Goal: Task Accomplishment & Management: Complete application form

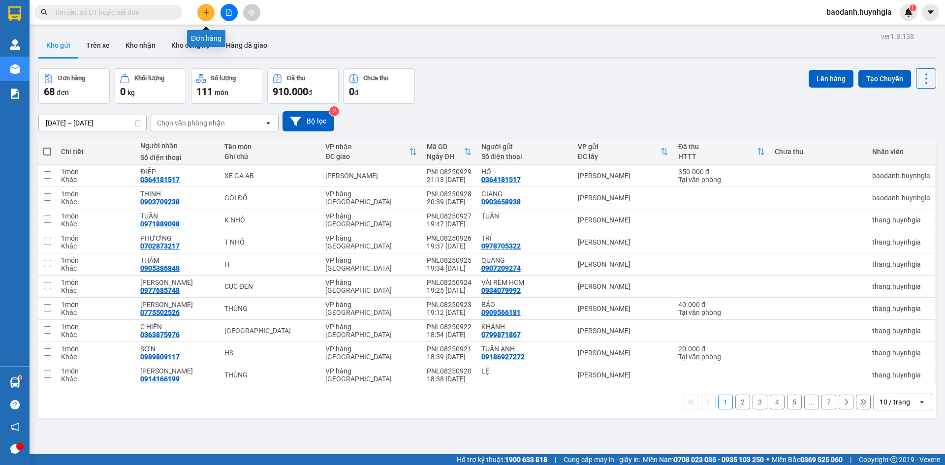
click at [202, 15] on button at bounding box center [205, 12] width 17 height 17
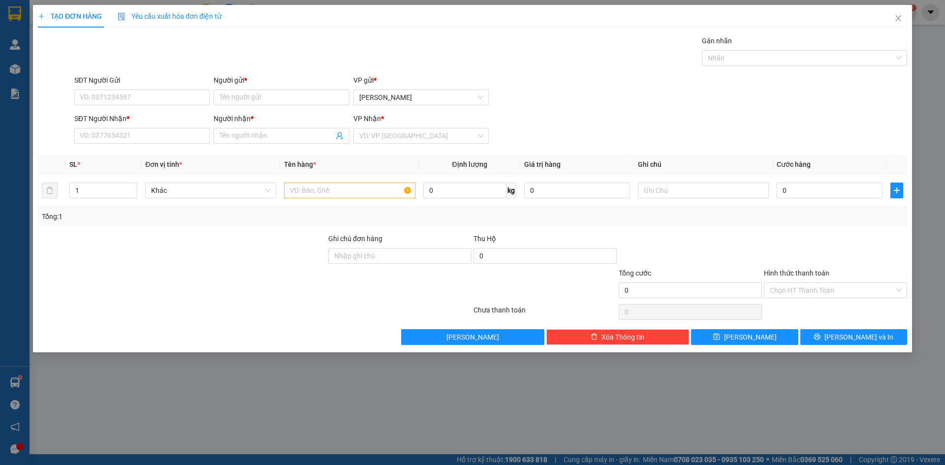
click at [112, 106] on div "SĐT Người Gửi VD: 0371234567" at bounding box center [141, 92] width 135 height 34
click at [109, 97] on input "SĐT Người Gửi" at bounding box center [141, 98] width 135 height 16
click at [135, 115] on div "0902902004 - TƯỜNG" at bounding box center [142, 117] width 124 height 11
type input "0902902004"
type input "TƯỜNG"
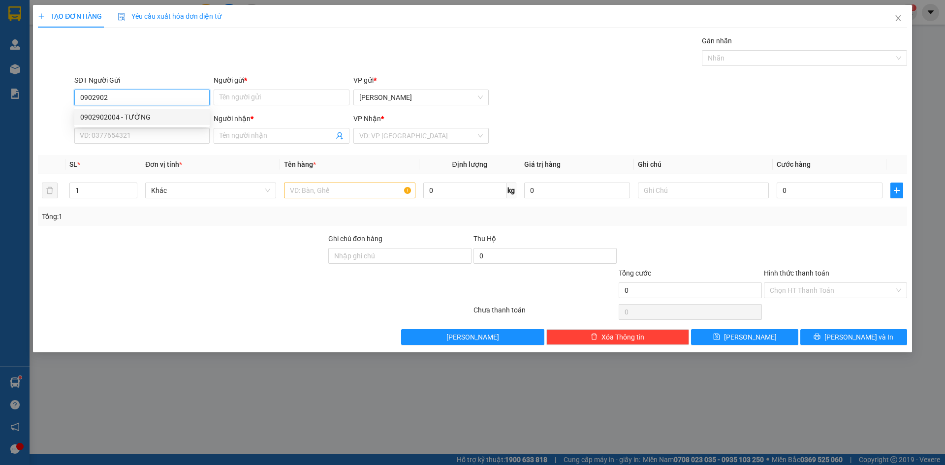
type input "0774564797"
type input "[PERSON_NAME]"
type input "0902902004"
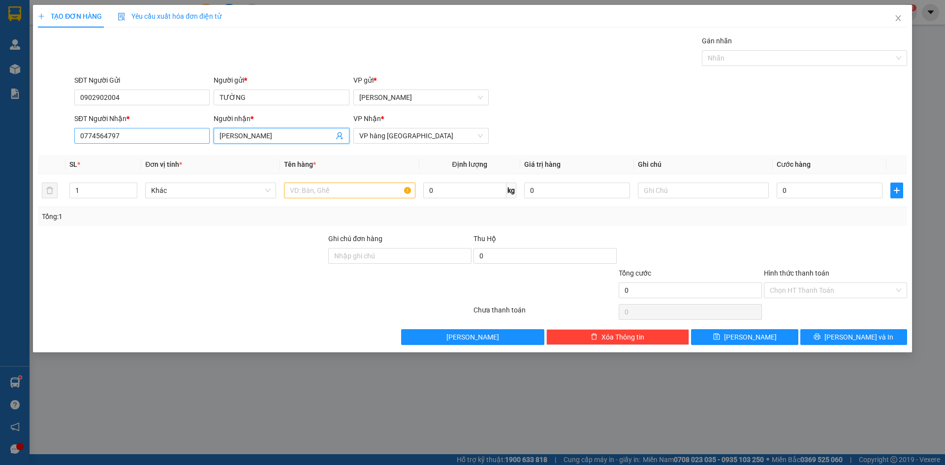
drag, startPoint x: 283, startPoint y: 139, endPoint x: 185, endPoint y: 141, distance: 98.5
click at [188, 142] on div "SĐT Người Nhận * 0774564797 Người nhận * MAI ĐỨC HOÀNG VP Nhận * VP hàng [GEOGR…" at bounding box center [490, 130] width 837 height 34
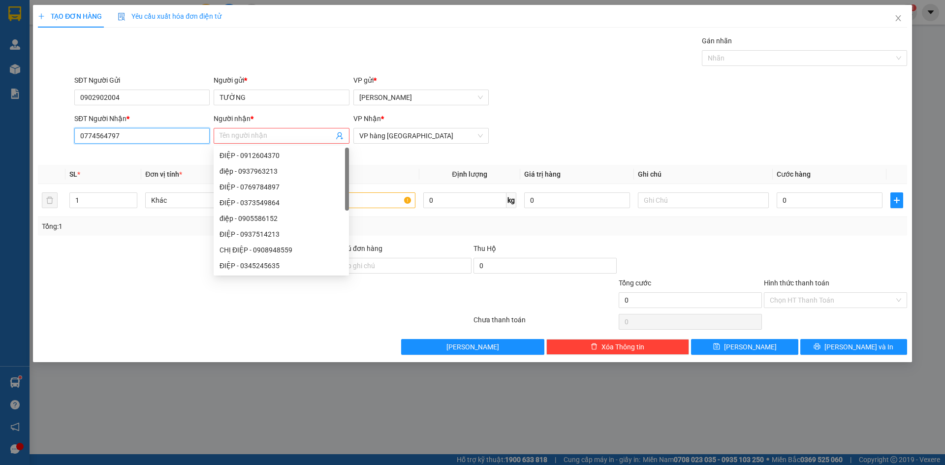
drag, startPoint x: 113, startPoint y: 140, endPoint x: 45, endPoint y: 149, distance: 68.0
click at [45, 149] on div "SĐT Người Nhận * 0774564797 0774564797 Người nhận * Tên người nhận Tên không hợ…" at bounding box center [473, 135] width 872 height 44
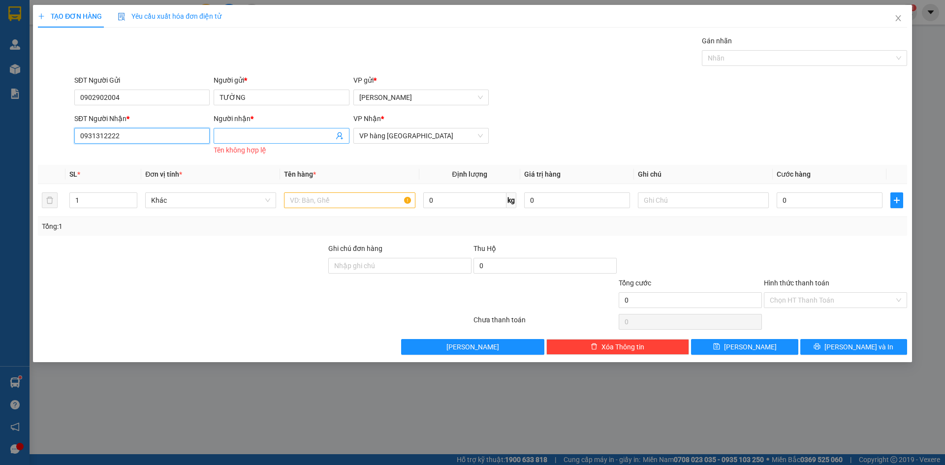
type input "0931312222"
click at [250, 134] on input "Người nhận *" at bounding box center [277, 135] width 114 height 11
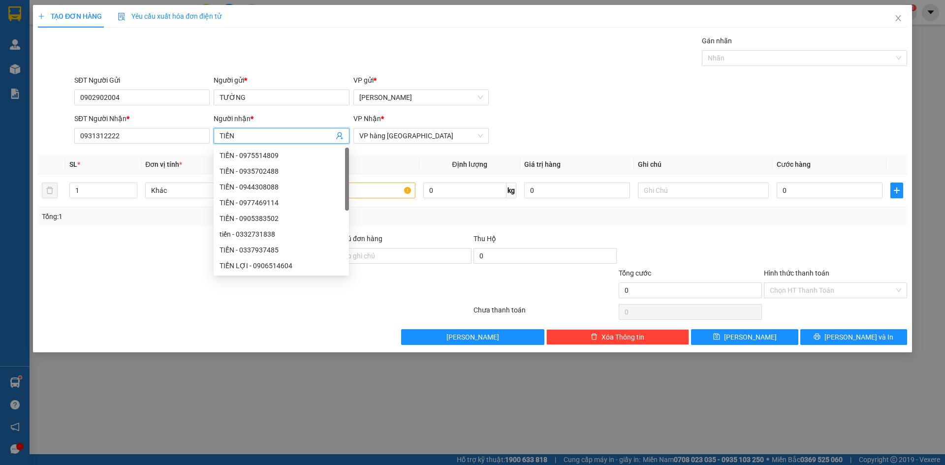
type input "TIẾN"
click at [560, 104] on div "SĐT Người Gửi 0902902004 Người gửi * TƯỜNG VP gửi * [PERSON_NAME]" at bounding box center [490, 92] width 837 height 34
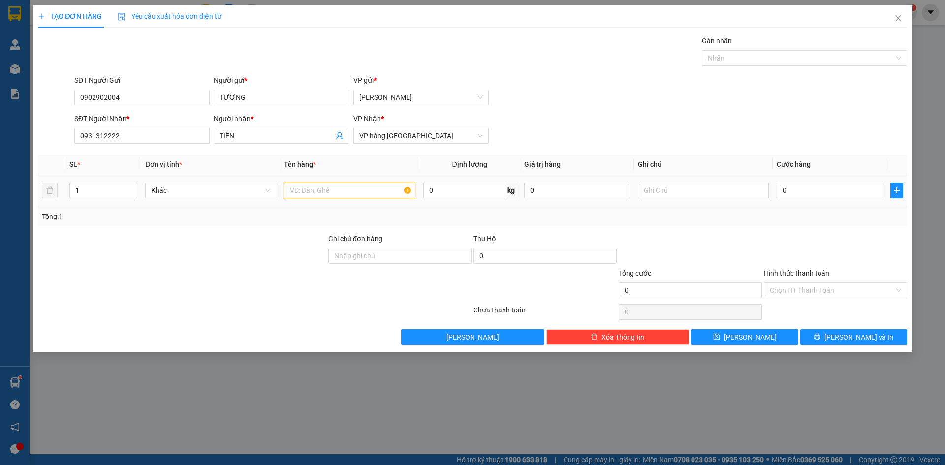
click at [327, 191] on input "text" at bounding box center [349, 191] width 131 height 16
type input "THÙNG"
click at [705, 195] on input "text" at bounding box center [703, 191] width 131 height 16
click at [678, 191] on input "GTN" at bounding box center [703, 191] width 131 height 16
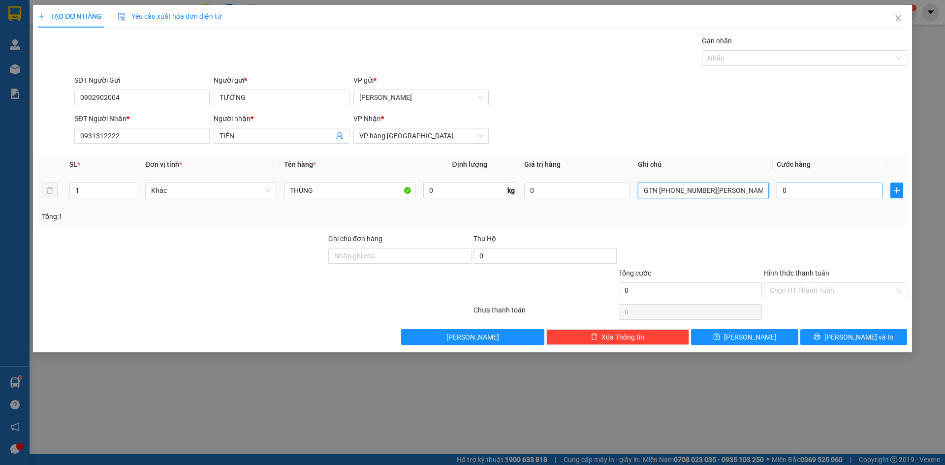
type input "GTN [PHONE_NUMBER][PERSON_NAME]"
click at [817, 194] on input "0" at bounding box center [830, 191] width 106 height 16
type input "1"
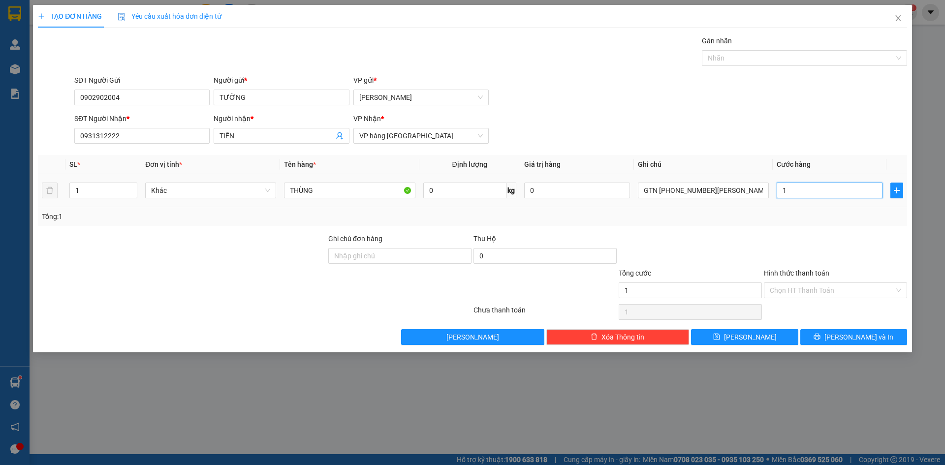
type input "10"
type input "100"
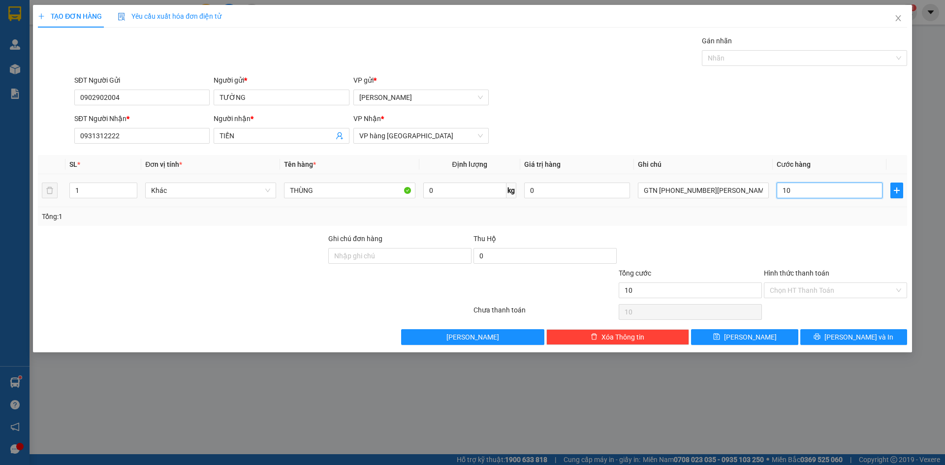
type input "100"
type input "100.000"
click at [669, 109] on div "SĐT Người Gửi 0902902004 Người gửi * TƯỜNG VP gửi * [PERSON_NAME]" at bounding box center [490, 92] width 837 height 34
click at [731, 52] on div at bounding box center [800, 58] width 191 height 12
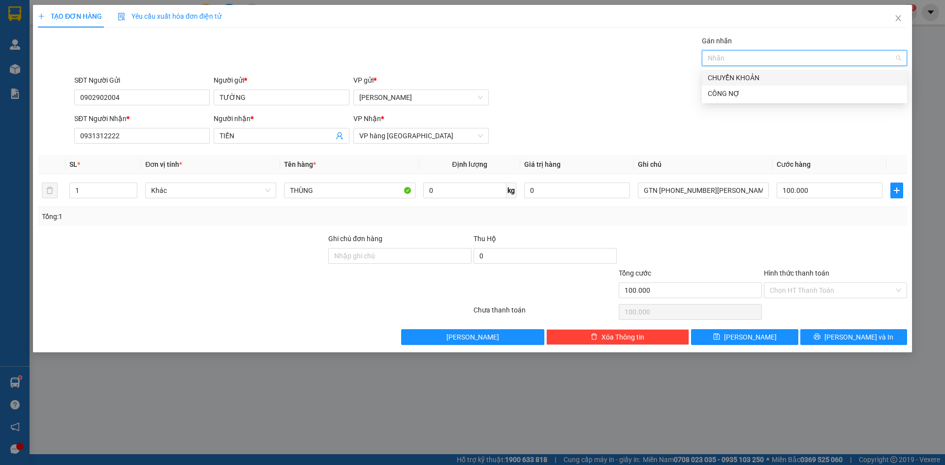
drag, startPoint x: 738, startPoint y: 79, endPoint x: 729, endPoint y: 79, distance: 8.9
click at [738, 79] on div "CHUYỂN KHOẢN" at bounding box center [805, 77] width 194 height 11
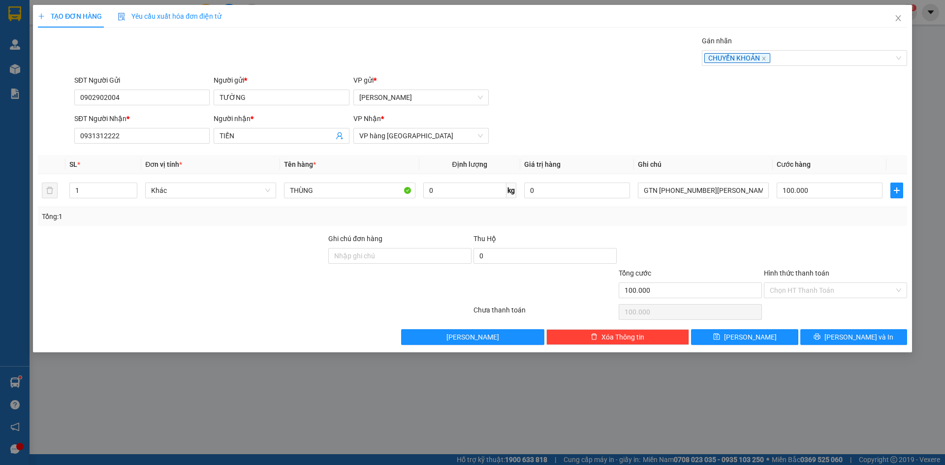
drag, startPoint x: 661, startPoint y: 89, endPoint x: 652, endPoint y: 107, distance: 20.7
click at [661, 89] on div "SĐT Người Gửi 0902902004 Người gửi * TƯỜNG VP gửi * [PERSON_NAME]" at bounding box center [490, 92] width 837 height 34
click at [817, 291] on input "Hình thức thanh toán" at bounding box center [832, 290] width 125 height 15
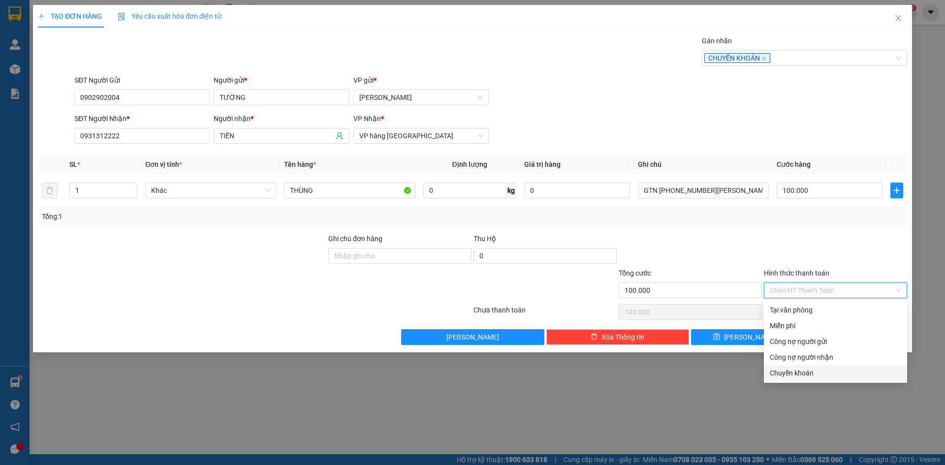
click at [794, 370] on div "Chuyển khoản" at bounding box center [835, 373] width 131 height 11
type input "0"
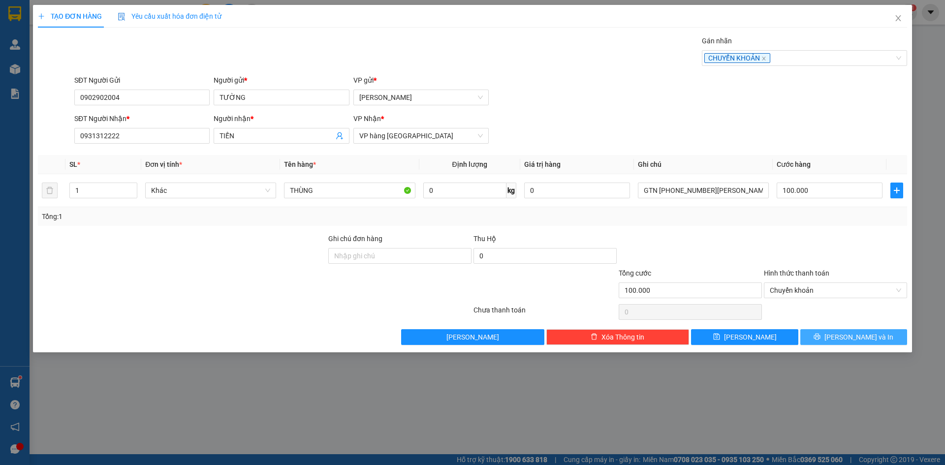
click at [853, 335] on span "[PERSON_NAME] và In" at bounding box center [859, 337] width 69 height 11
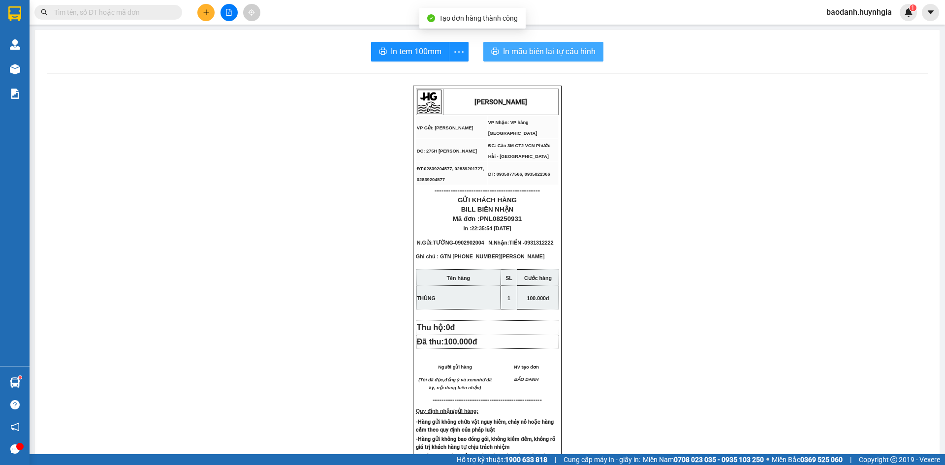
click at [548, 53] on span "In mẫu biên lai tự cấu hình" at bounding box center [549, 51] width 93 height 12
click at [556, 46] on span "In mẫu biên lai tự cấu hình" at bounding box center [549, 51] width 93 height 12
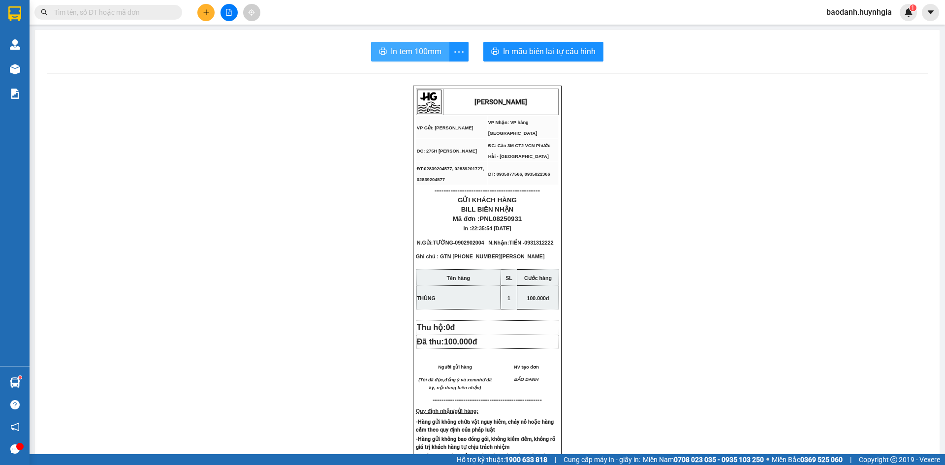
click at [422, 57] on span "In tem 100mm" at bounding box center [416, 51] width 51 height 12
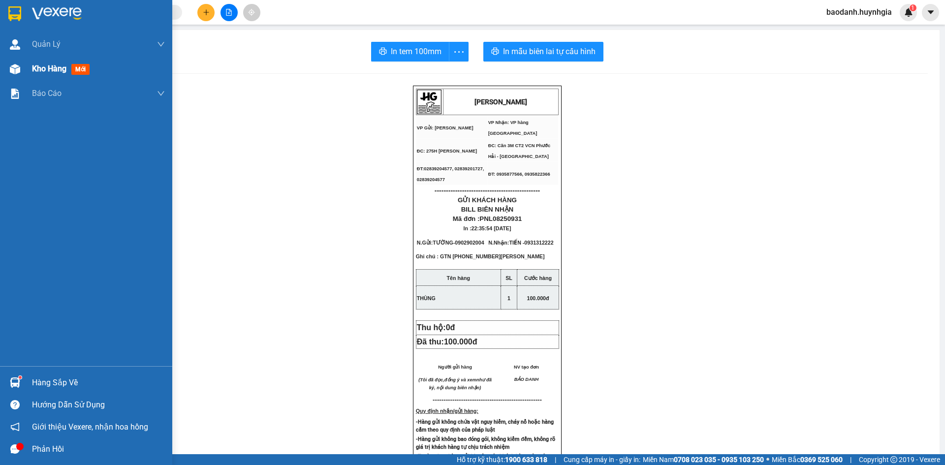
click at [50, 62] on div "Kho hàng mới" at bounding box center [98, 69] width 133 height 25
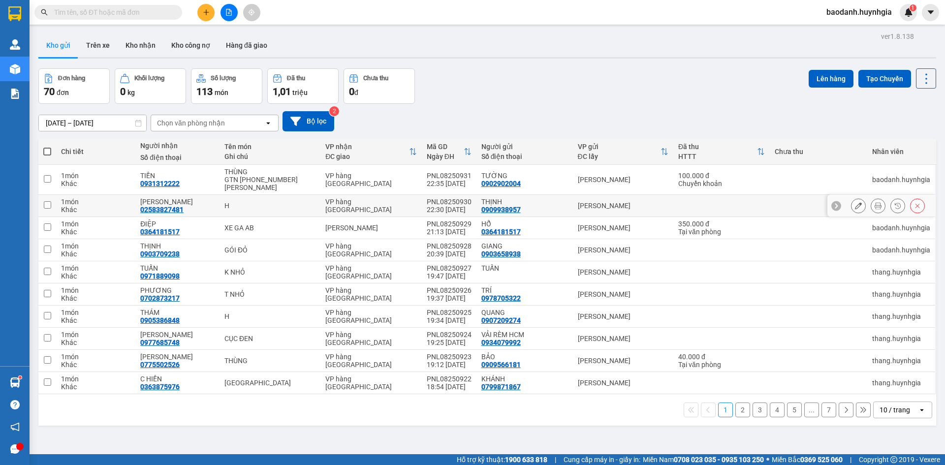
click at [229, 195] on td "H" at bounding box center [270, 206] width 101 height 22
checkbox input "true"
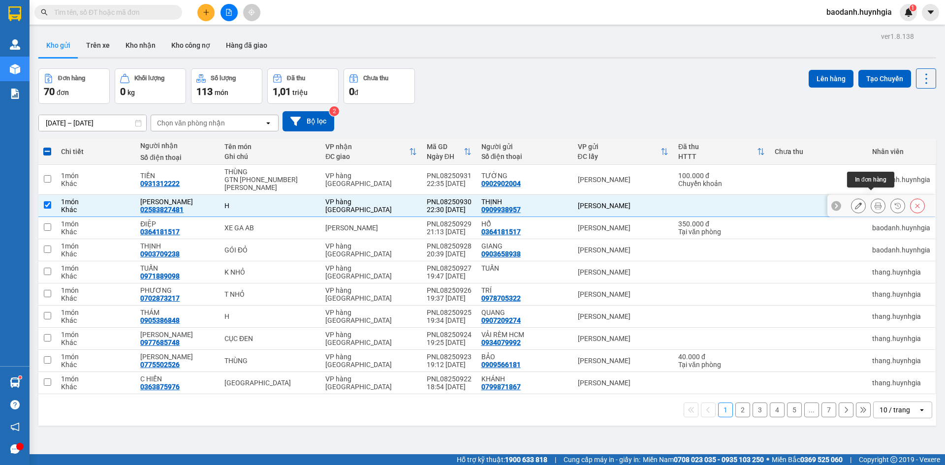
click at [875, 202] on icon at bounding box center [878, 205] width 7 height 7
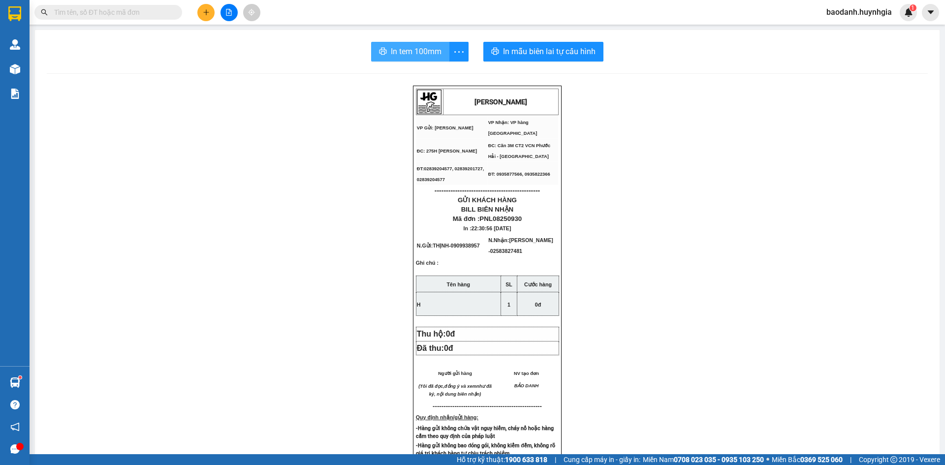
click at [424, 54] on span "In tem 100mm" at bounding box center [416, 51] width 51 height 12
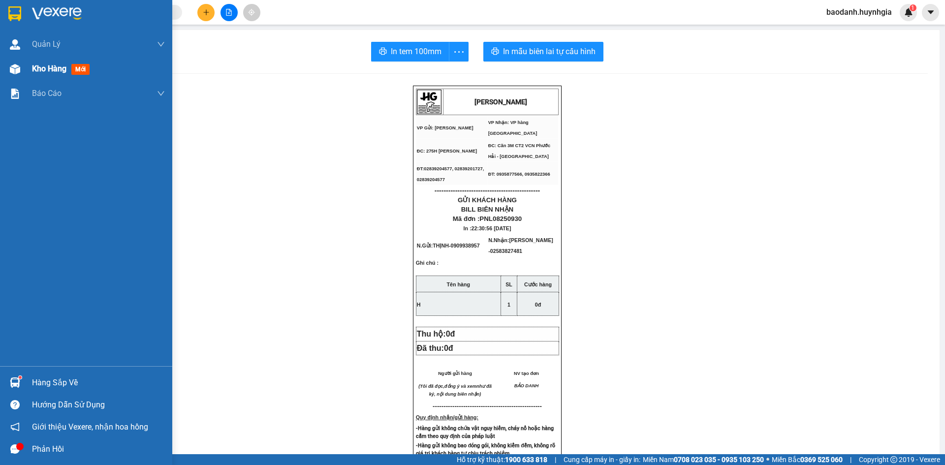
click at [40, 71] on span "Kho hàng" at bounding box center [49, 68] width 34 height 9
click at [42, 70] on span "Kho hàng" at bounding box center [49, 68] width 34 height 9
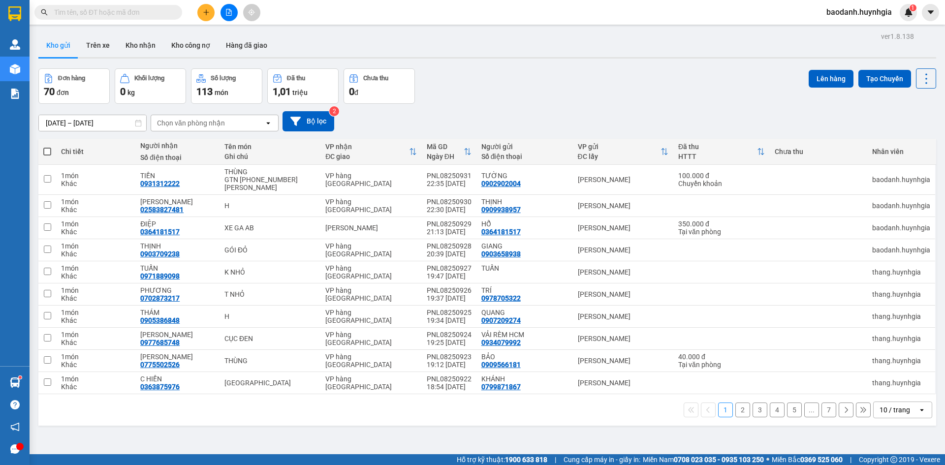
click at [884, 405] on div "10 / trang" at bounding box center [895, 410] width 31 height 10
click at [891, 384] on span "100 / trang" at bounding box center [891, 381] width 35 height 10
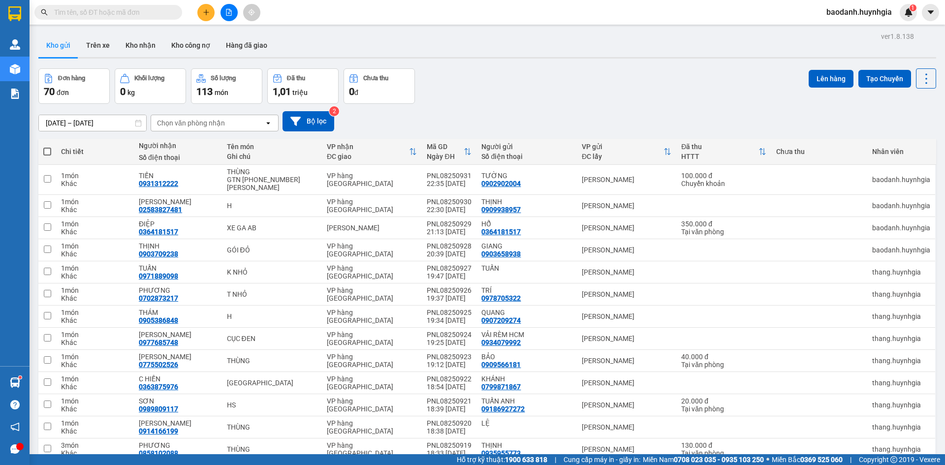
click at [632, 85] on div "Đơn hàng 70 đơn Khối lượng 0 kg Số lượng 113 món Đã thu 1,01 triệu Chưa thu 0 đ…" at bounding box center [487, 85] width 898 height 35
click at [643, 84] on div "Đơn hàng 70 đơn Khối lượng 0 kg Số lượng 113 món Đã thu 1,01 triệu Chưa thu 0 đ…" at bounding box center [487, 85] width 898 height 35
click at [630, 76] on div "Đơn hàng 70 đơn Khối lượng 0 kg Số lượng 113 món Đã thu 1,01 triệu Chưa thu 0 đ…" at bounding box center [487, 85] width 898 height 35
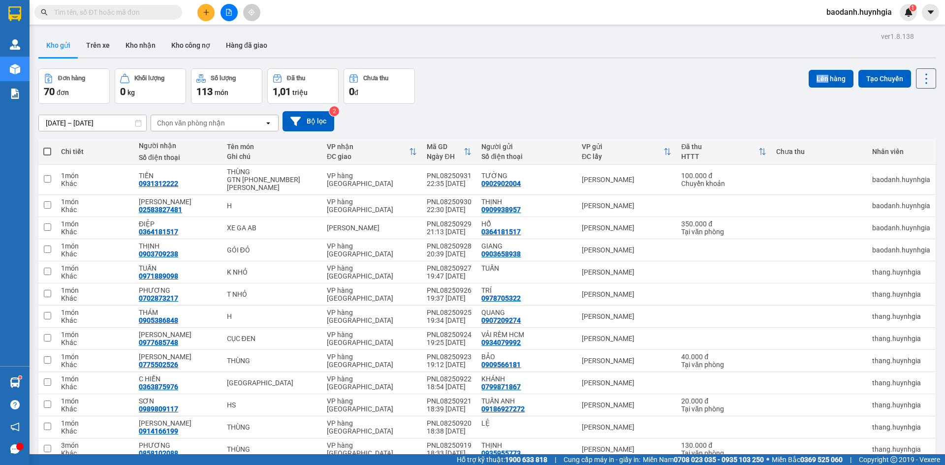
click at [630, 76] on div "Đơn hàng 70 đơn Khối lượng 0 kg Số lượng 113 món Đã thu 1,01 triệu Chưa thu 0 đ…" at bounding box center [487, 85] width 898 height 35
